Goal: Check status

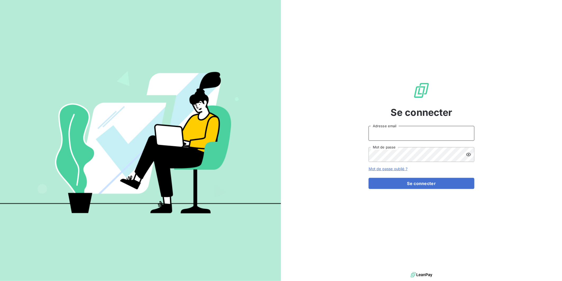
type input "[EMAIL_ADDRESS][DOMAIN_NAME]"
click at [401, 184] on button "Se connecter" at bounding box center [422, 183] width 106 height 11
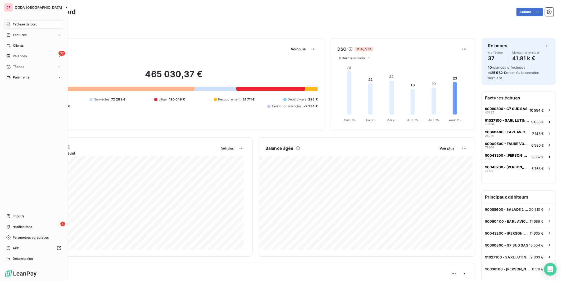
click at [11, 44] on div "Clients" at bounding box center [33, 45] width 59 height 8
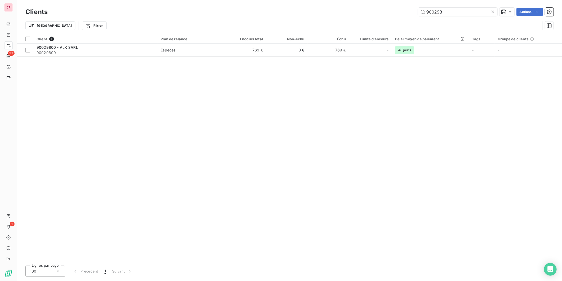
type input "900298"
click at [167, 51] on div "Espèces" at bounding box center [168, 49] width 15 height 5
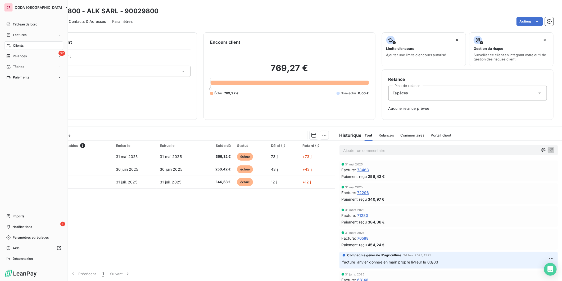
drag, startPoint x: 12, startPoint y: 47, endPoint x: 39, endPoint y: 39, distance: 28.0
click at [12, 47] on div "Clients" at bounding box center [33, 45] width 59 height 8
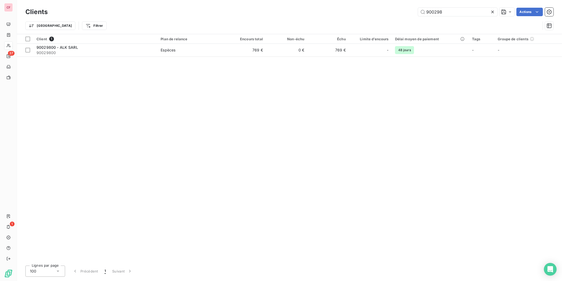
click at [458, 11] on input "900298" at bounding box center [457, 12] width 79 height 8
type input "900317"
click at [168, 53] on td "Chéque" at bounding box center [190, 50] width 67 height 13
